Goal: Task Accomplishment & Management: Use online tool/utility

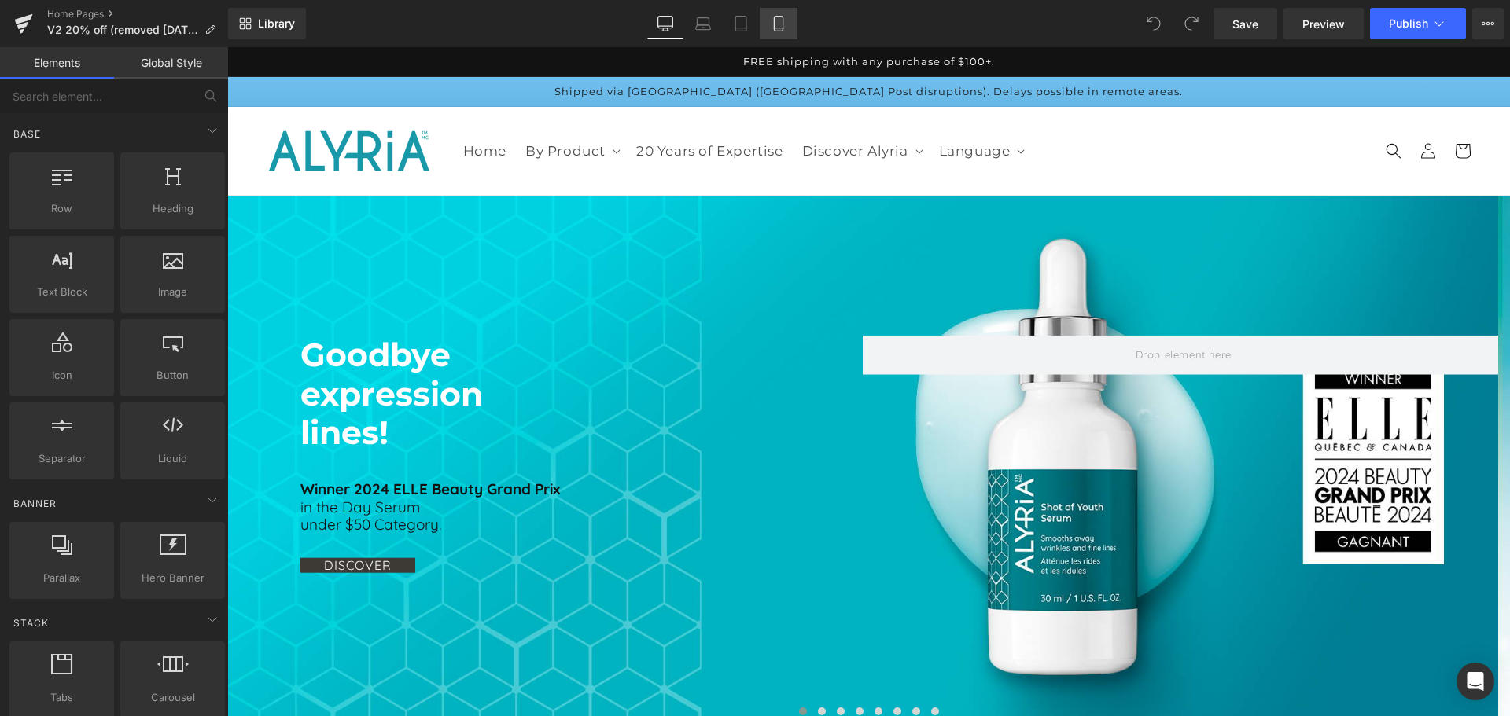
click at [775, 27] on icon at bounding box center [779, 24] width 16 height 16
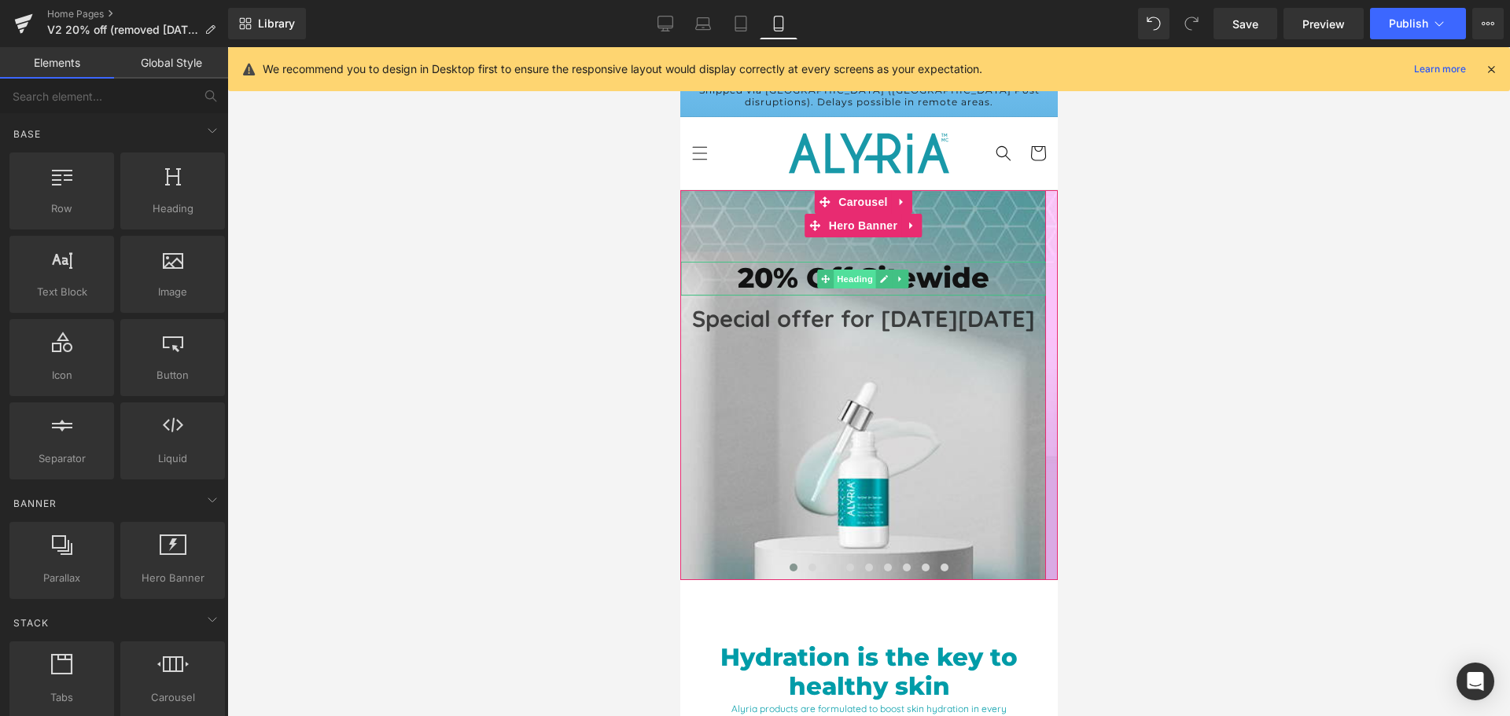
click at [870, 277] on span "Heading" at bounding box center [854, 279] width 42 height 19
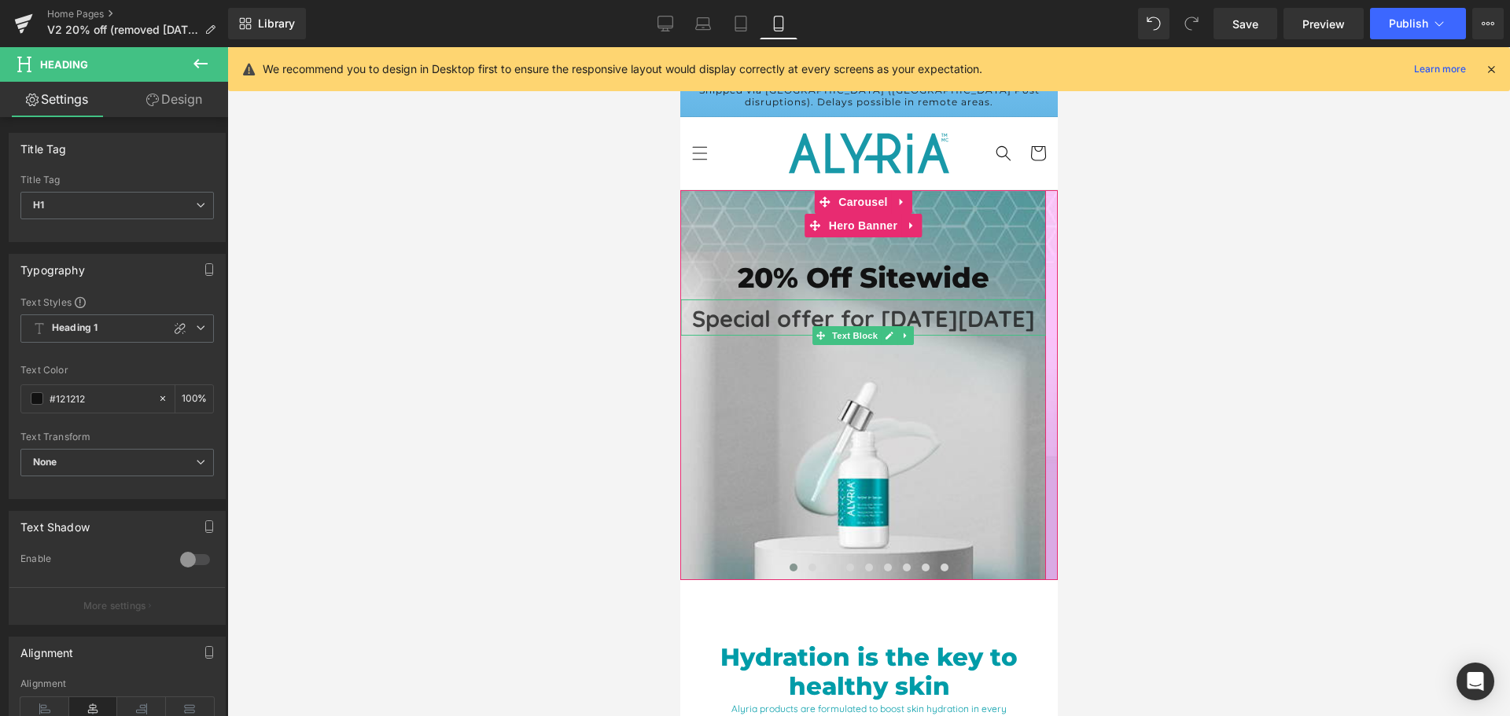
click at [1024, 336] on div "Special offer for [DATE][DATE]" at bounding box center [862, 318] width 366 height 36
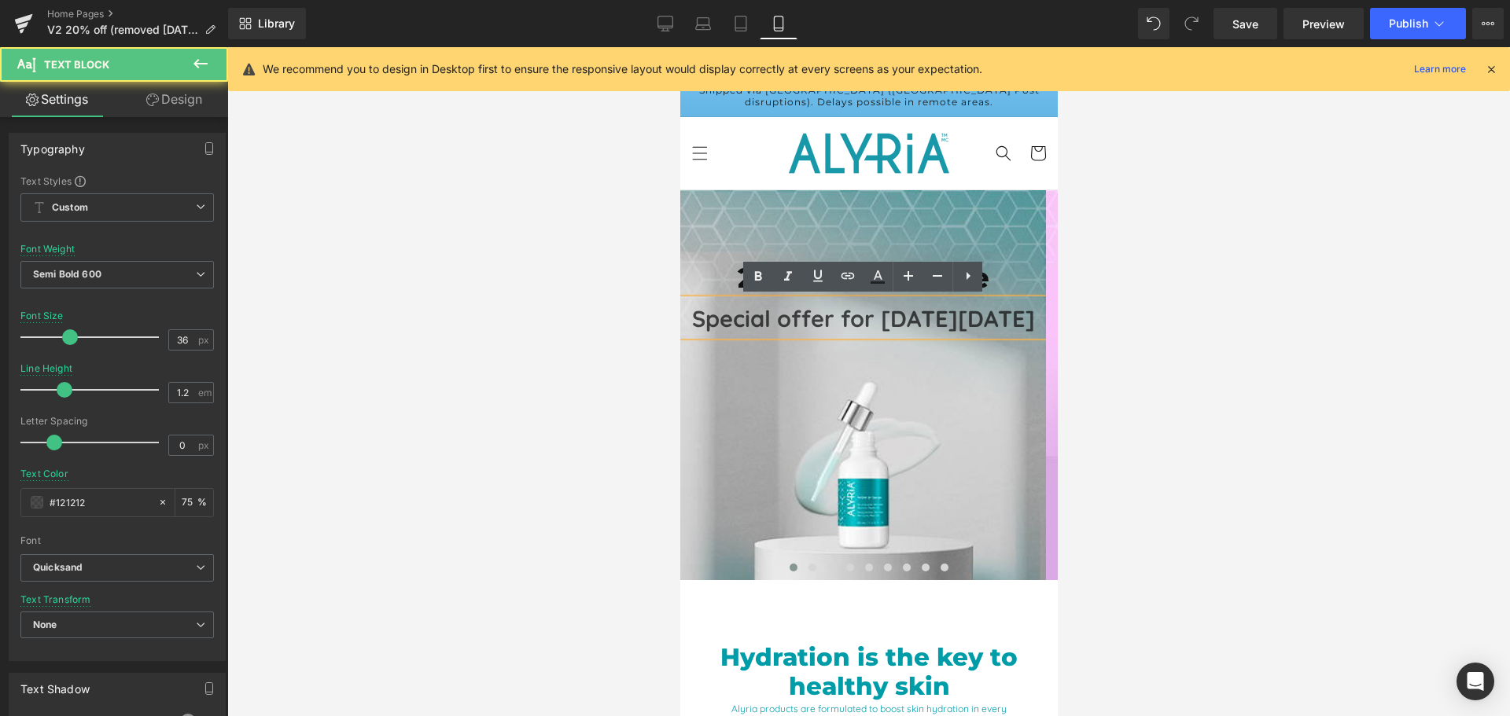
click at [985, 449] on div "Heading Text Block Row 20% Off Sitewide Heading Text Block Special offer for [D…" at bounding box center [862, 385] width 366 height 390
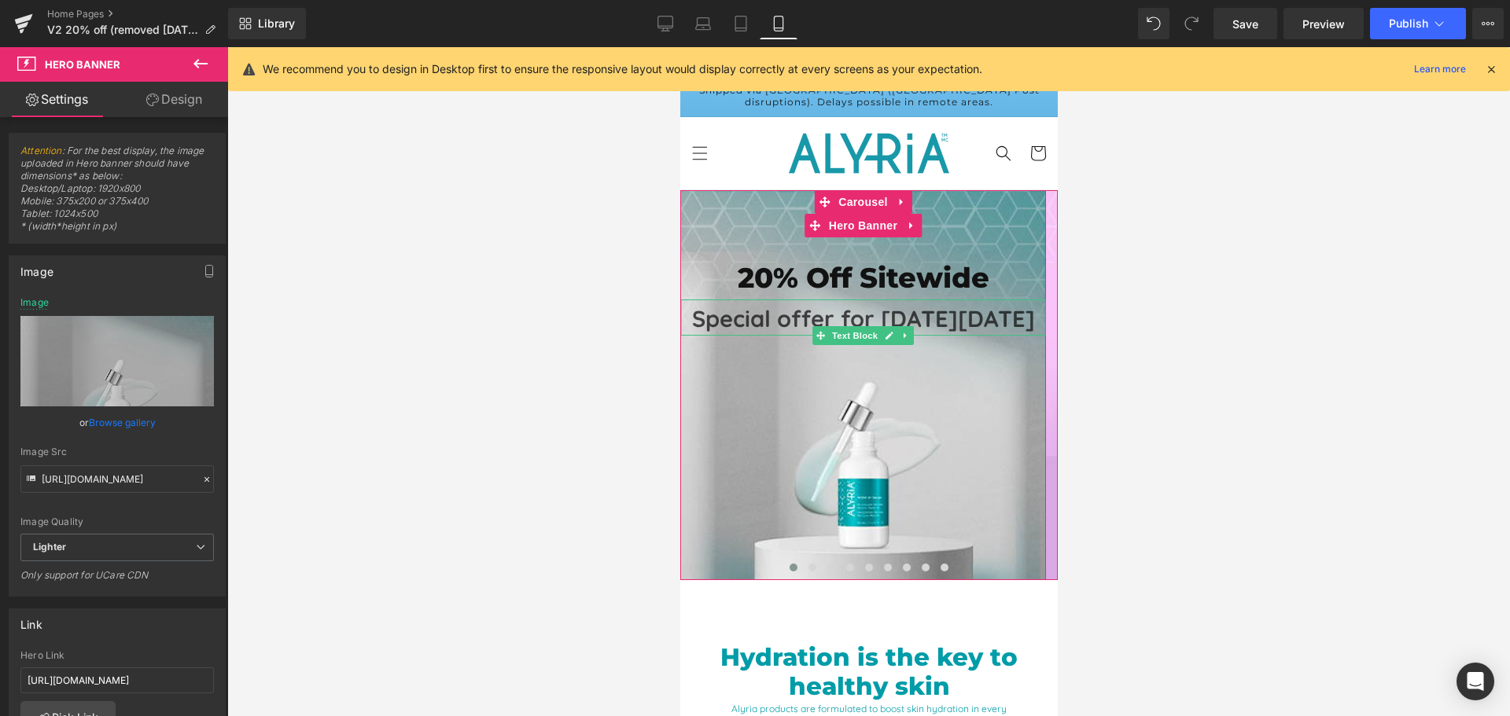
click at [928, 319] on strong "Special offer for [DATE][DATE]" at bounding box center [862, 318] width 343 height 28
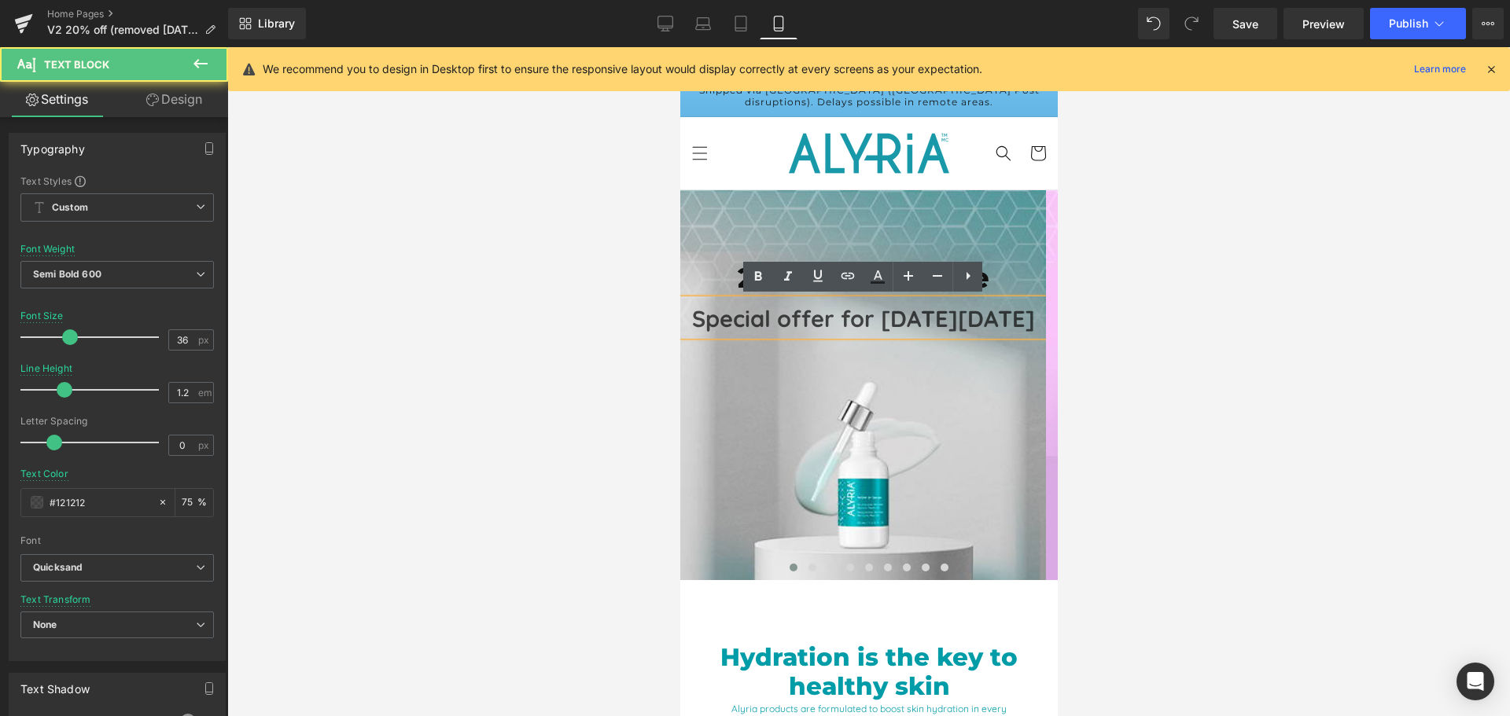
drag, startPoint x: 959, startPoint y: 344, endPoint x: 1346, endPoint y: 373, distance: 388.7
click at [679, 326] on html "Skip to content FREE shipping with any purchase of $100+. Shipped via [GEOGRAPH…" at bounding box center [867, 381] width 377 height 669
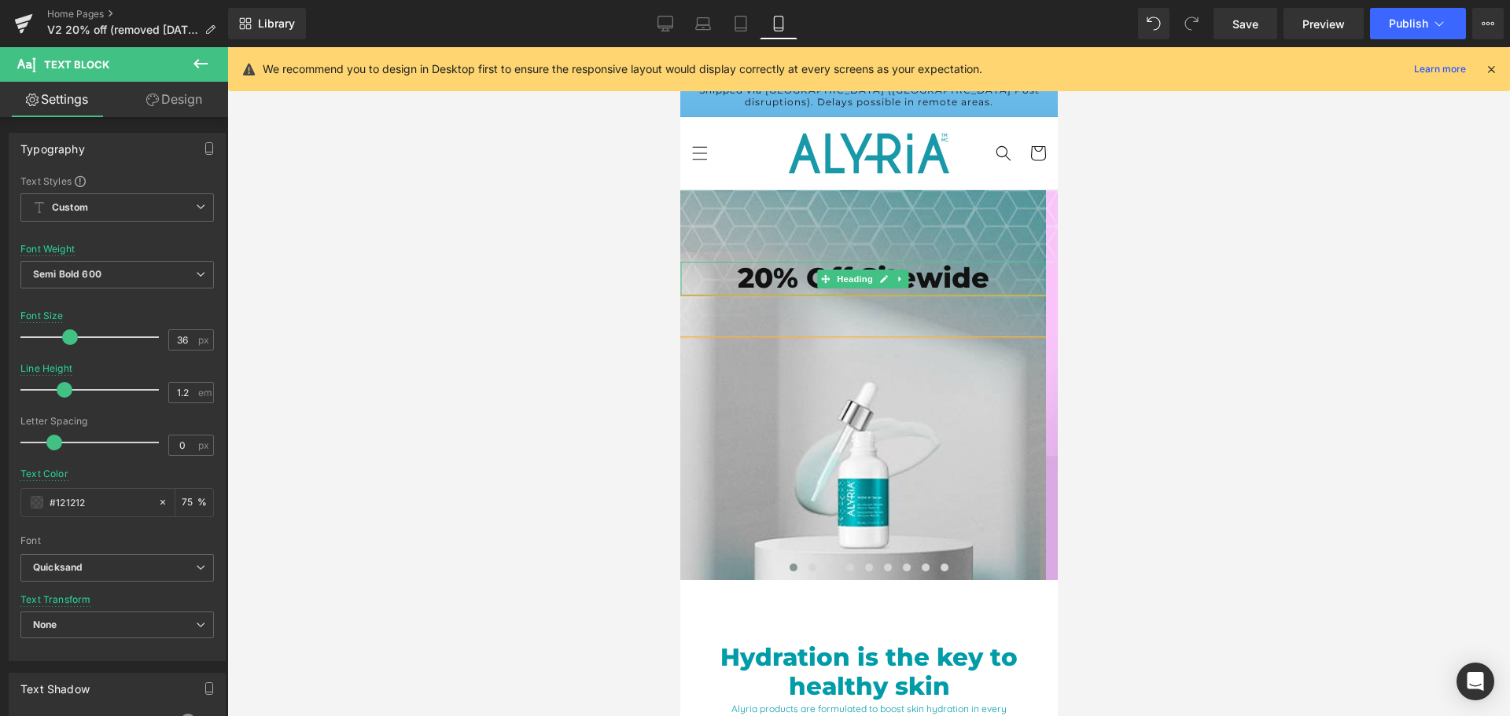
click at [978, 282] on h1 "20% Off Sitewide" at bounding box center [862, 279] width 366 height 34
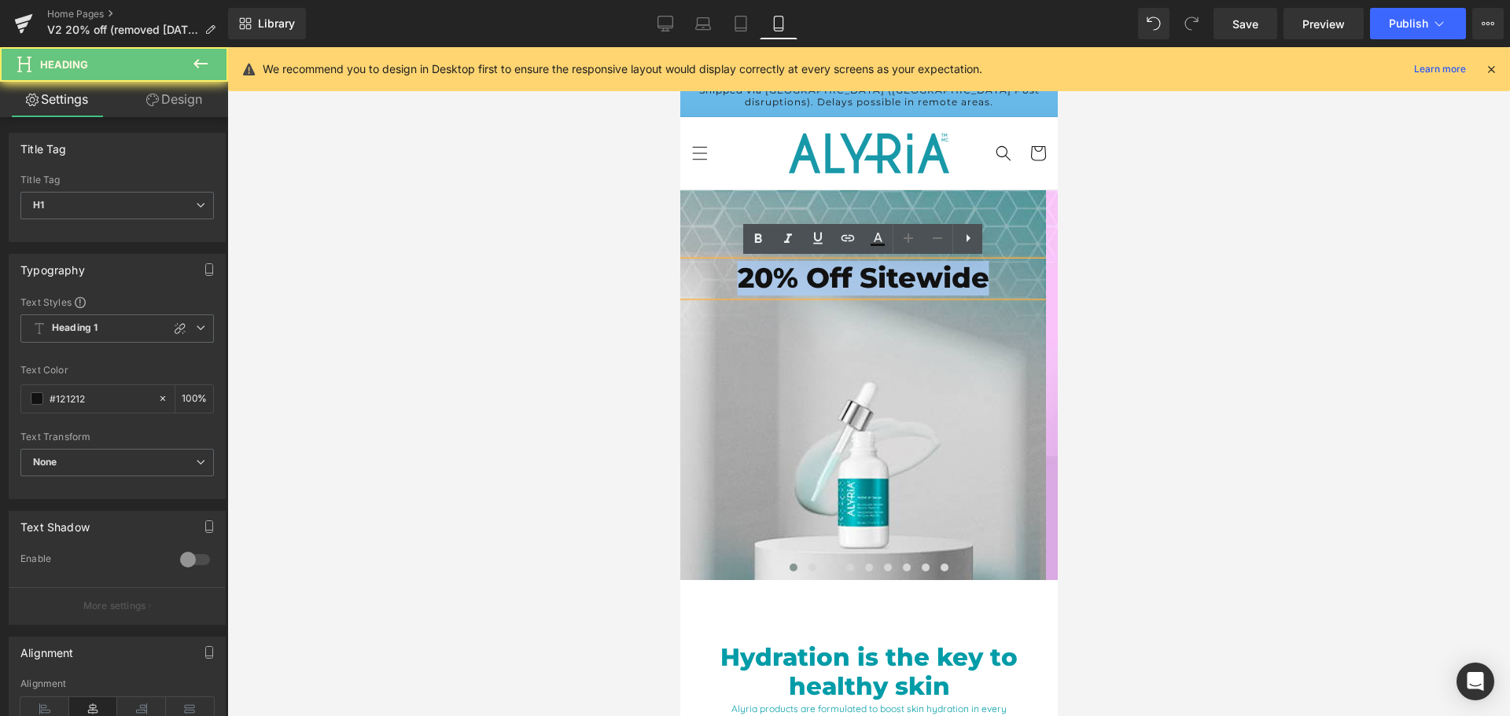
drag, startPoint x: 1000, startPoint y: 276, endPoint x: 654, endPoint y: 285, distance: 346.1
click at [679, 285] on html "Skip to content FREE shipping with any purchase of $100+. Shipped via [GEOGRAPH…" at bounding box center [867, 381] width 377 height 669
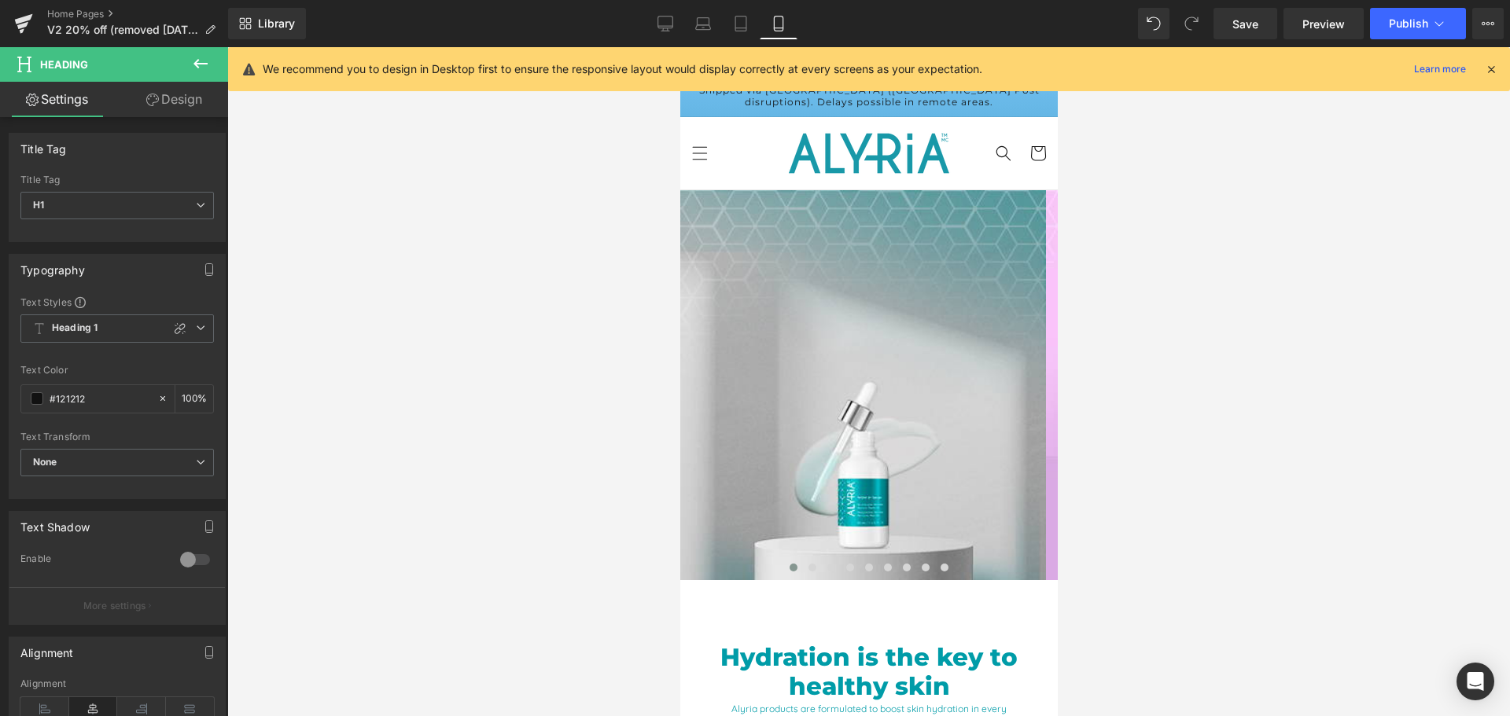
click at [1236, 308] on div at bounding box center [868, 381] width 1283 height 669
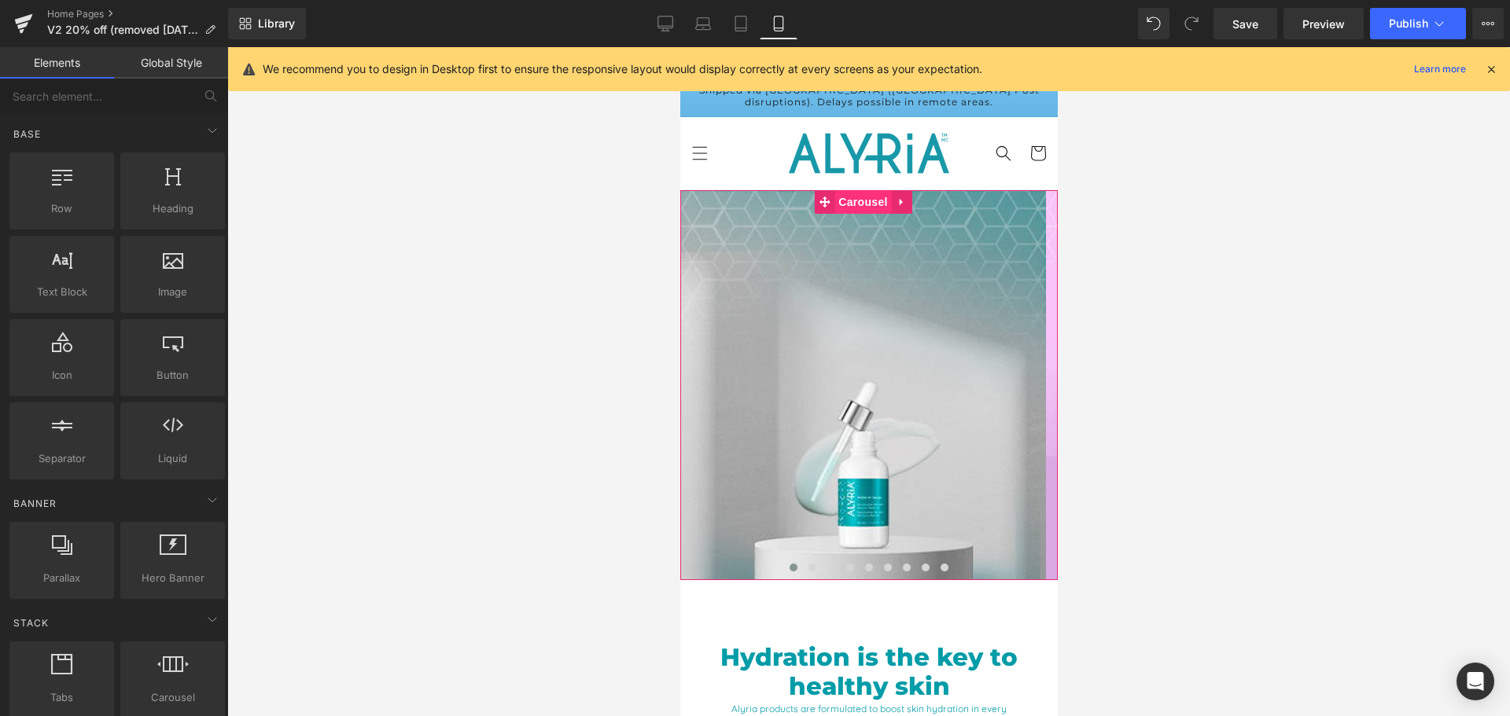
click at [865, 198] on span "Carousel" at bounding box center [862, 202] width 57 height 24
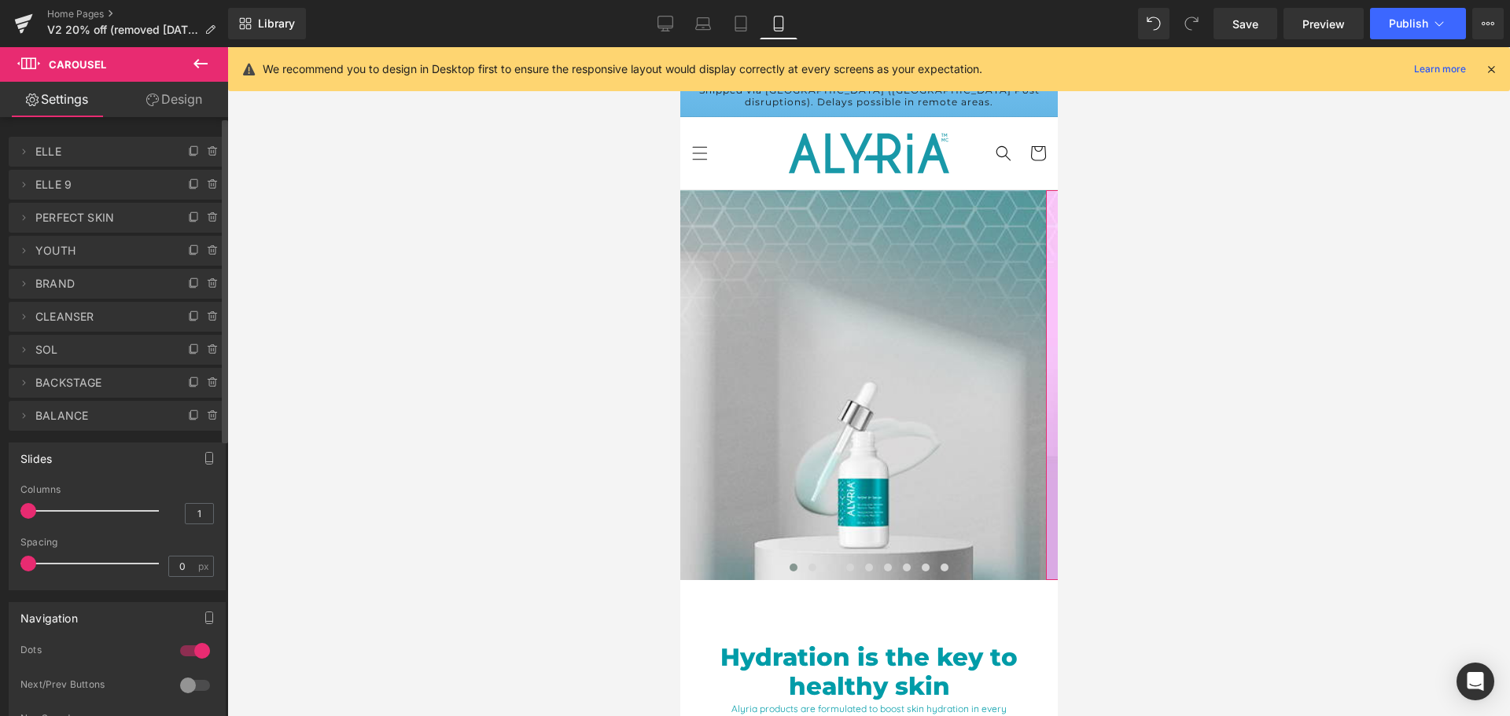
click at [71, 193] on span "ELLE 9" at bounding box center [101, 185] width 132 height 30
click at [23, 152] on icon at bounding box center [23, 151] width 13 height 13
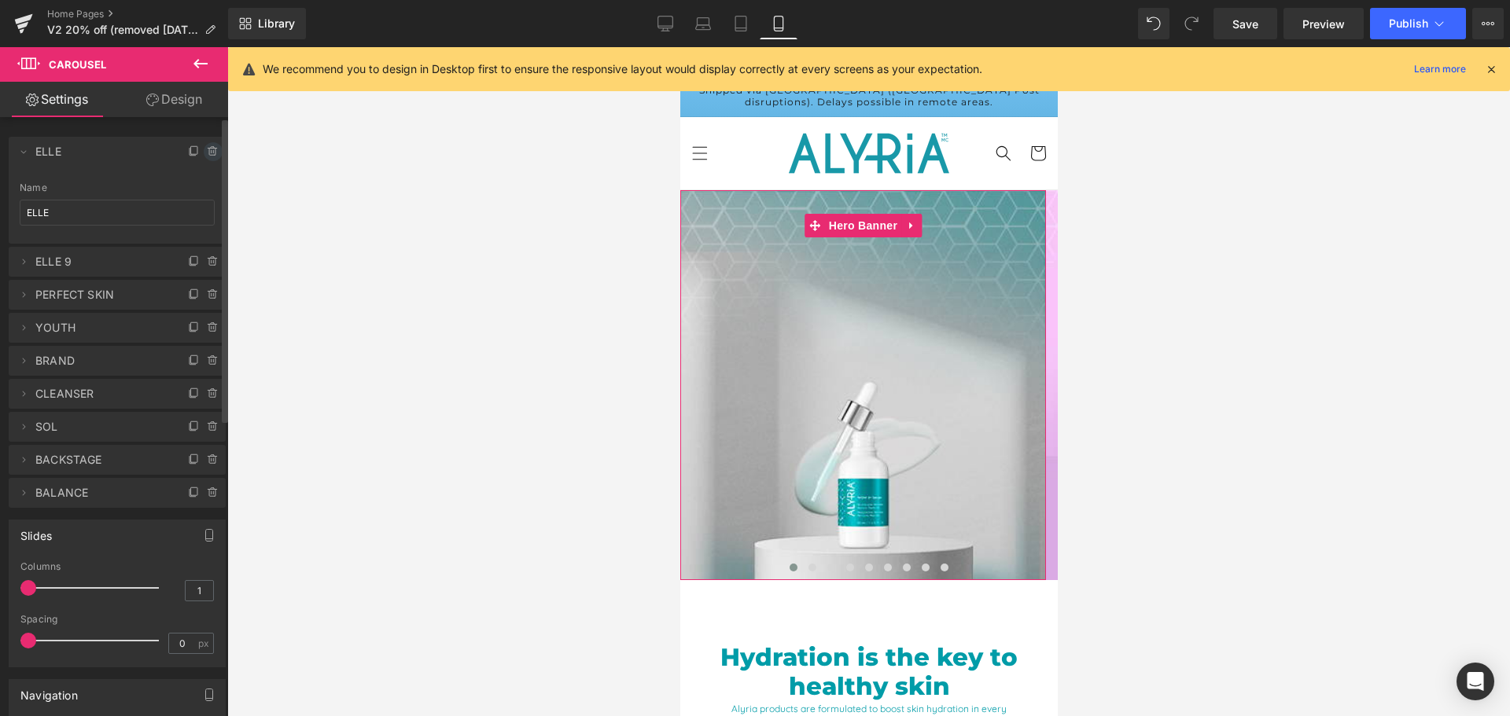
click at [213, 150] on icon at bounding box center [213, 151] width 0 height 3
click at [207, 150] on button "Delete" at bounding box center [196, 152] width 50 height 20
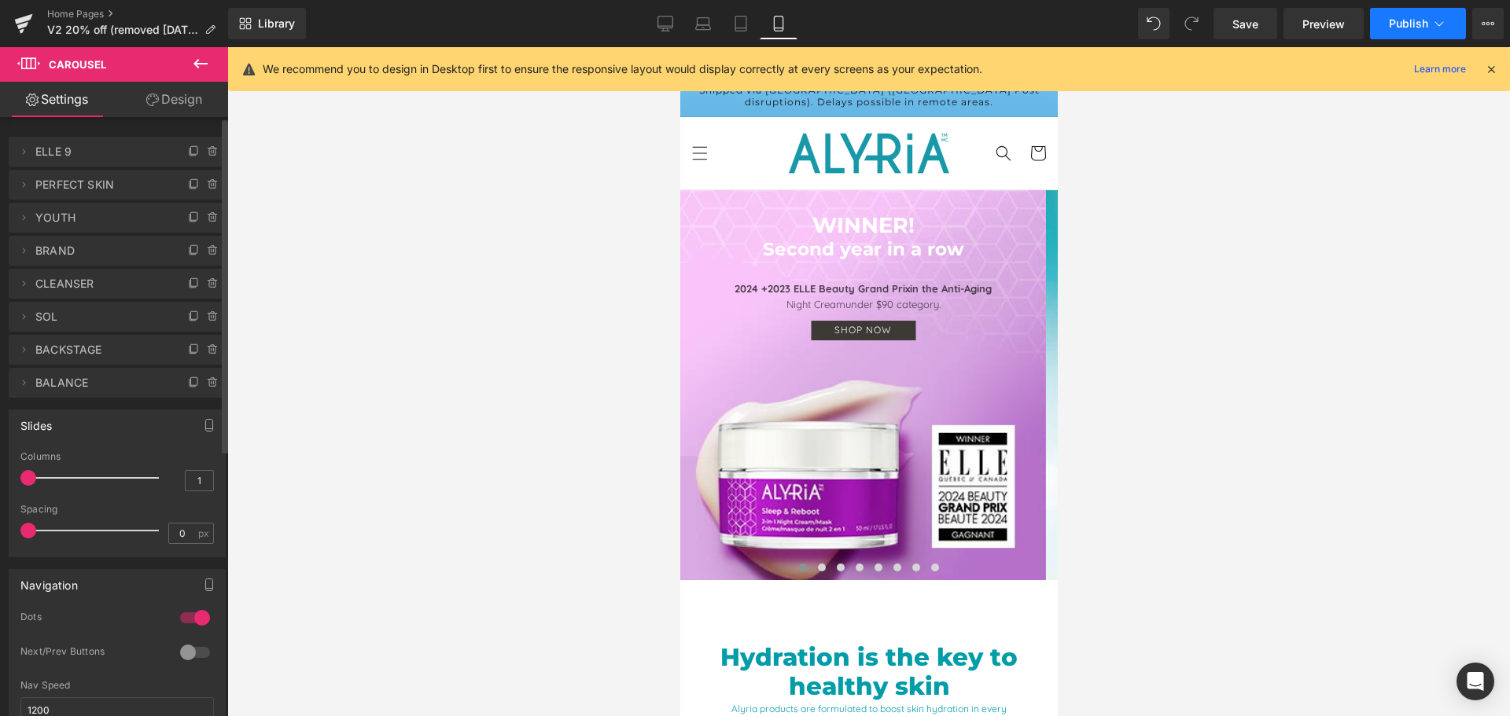
click at [1404, 22] on span "Publish" at bounding box center [1408, 23] width 39 height 13
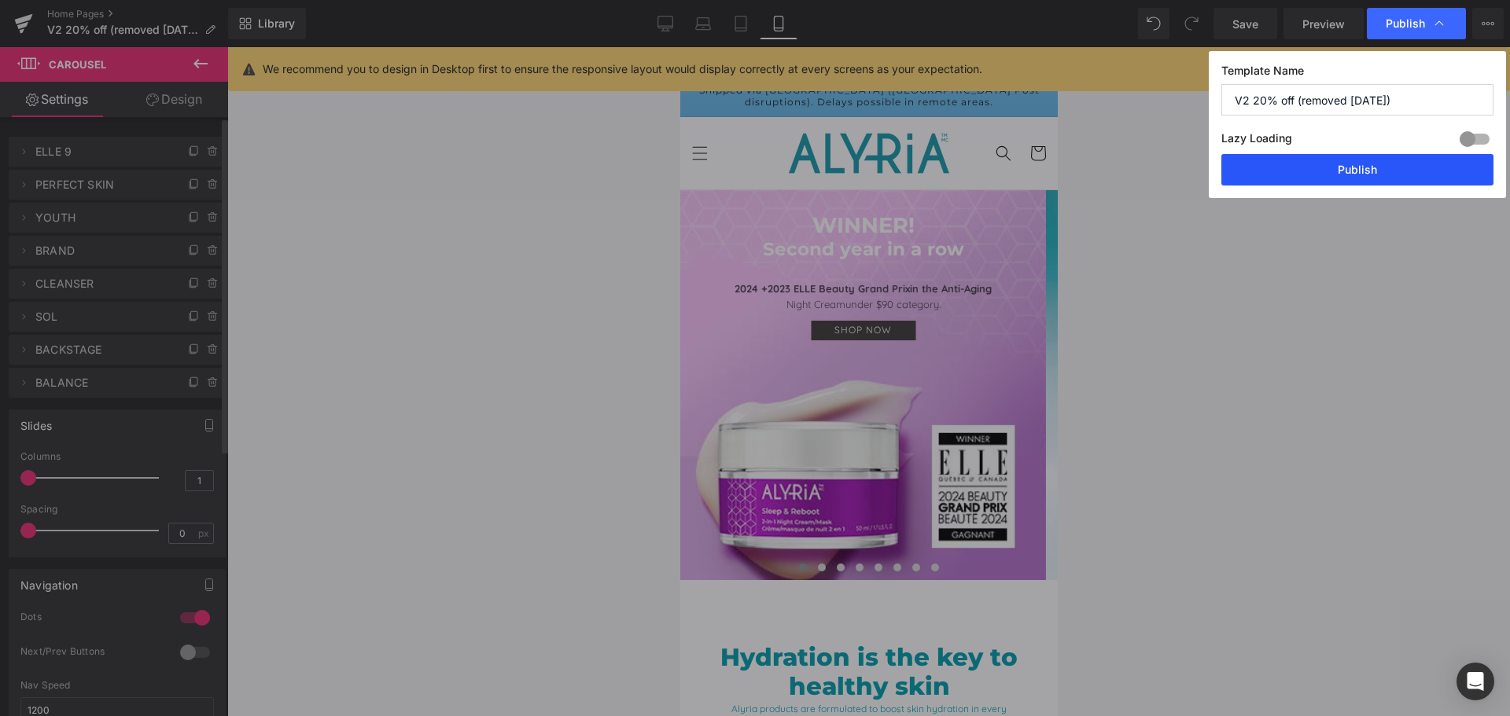
click at [1313, 171] on button "Publish" at bounding box center [1357, 169] width 272 height 31
